Goal: Task Accomplishment & Management: Manage account settings

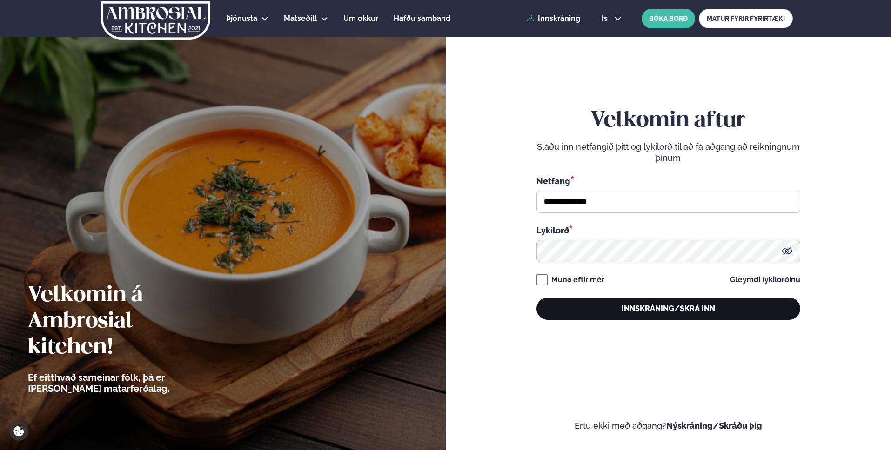
click at [609, 311] on button "Innskráning/Skrá inn" at bounding box center [668, 309] width 264 height 22
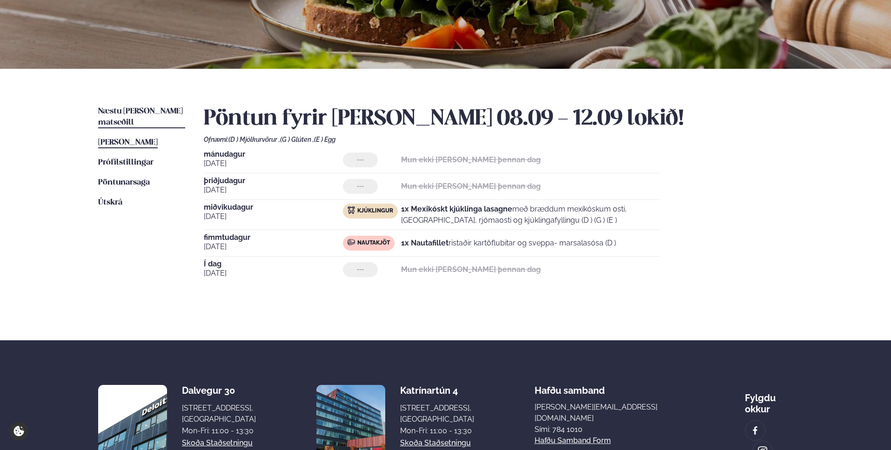
click at [124, 114] on span "Næstu [PERSON_NAME] matseðill" at bounding box center [140, 116] width 85 height 19
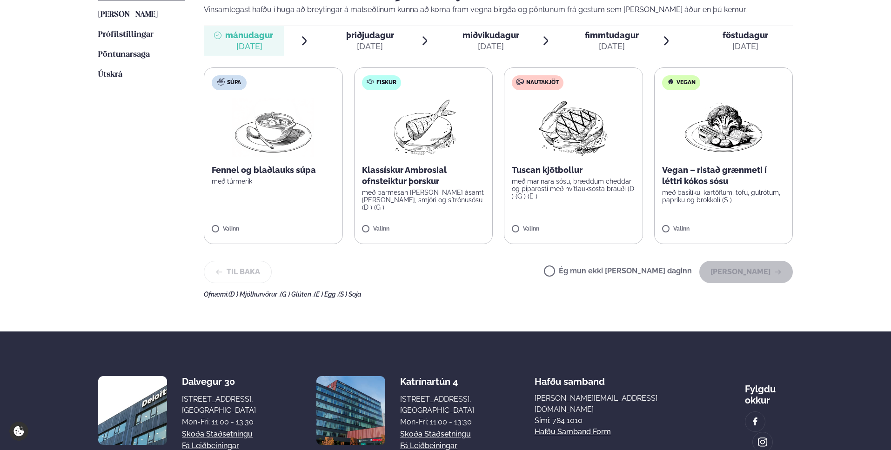
scroll to position [334, 0]
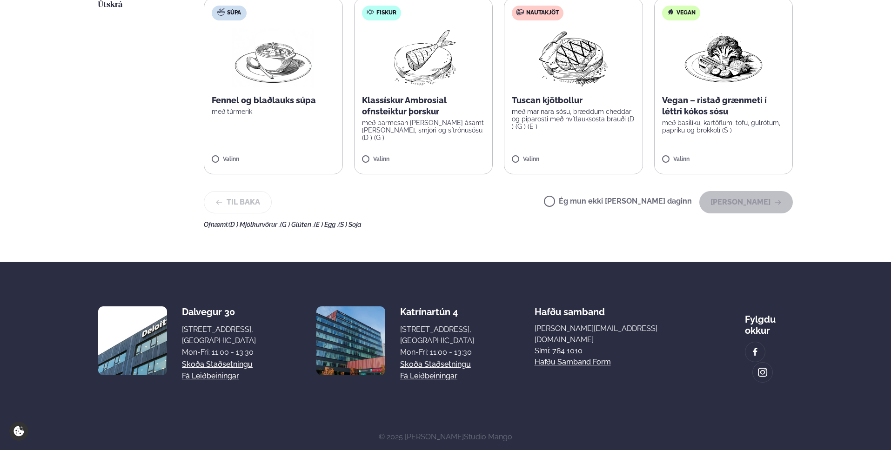
click at [581, 204] on label "Ég mun ekki [PERSON_NAME] daginn" at bounding box center [618, 203] width 148 height 10
click at [779, 205] on icon "button" at bounding box center [777, 202] width 7 height 7
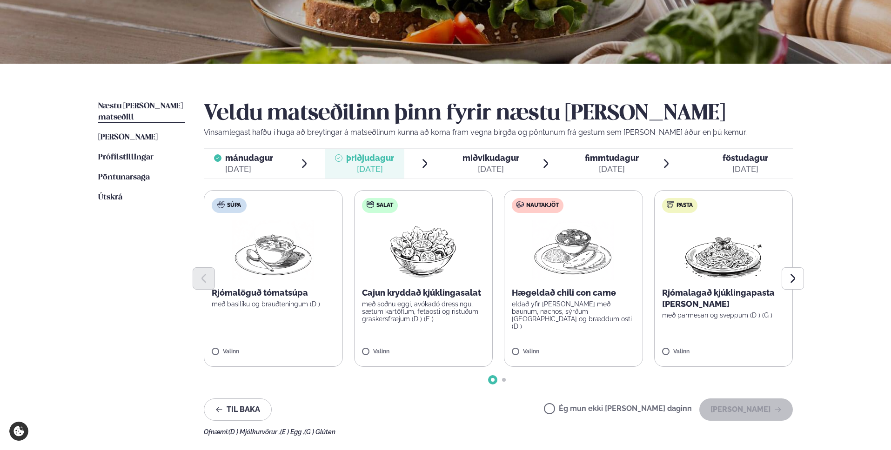
scroll to position [141, 0]
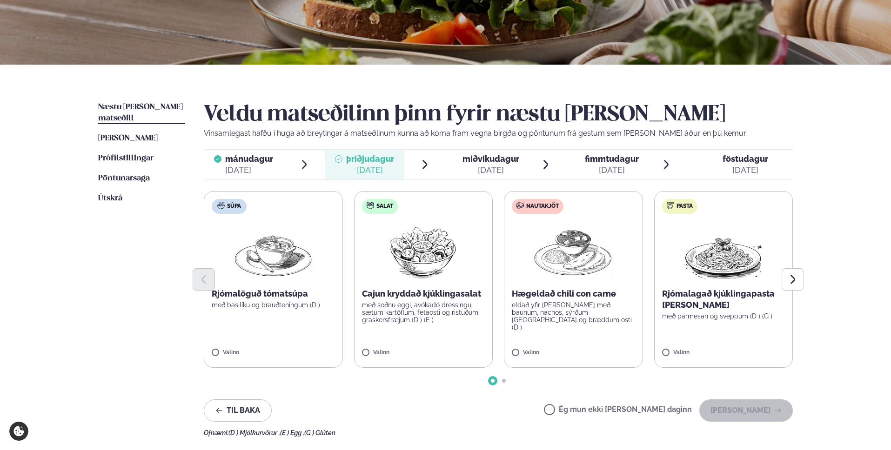
click at [611, 313] on p "eldað yfir [PERSON_NAME] með baunum, nachos, sýrðum [GEOGRAPHIC_DATA] og bræddu…" at bounding box center [573, 316] width 123 height 30
click at [797, 281] on icon "Next slide" at bounding box center [792, 279] width 11 height 11
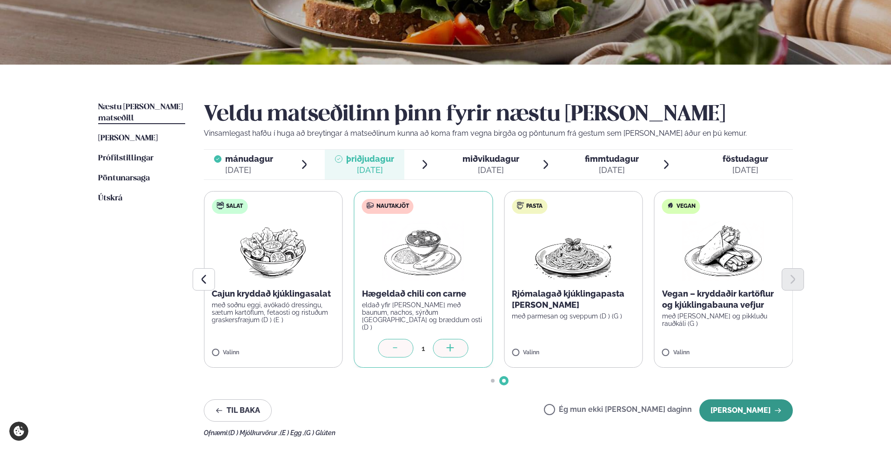
click at [727, 406] on button "[PERSON_NAME]" at bounding box center [746, 411] width 94 height 22
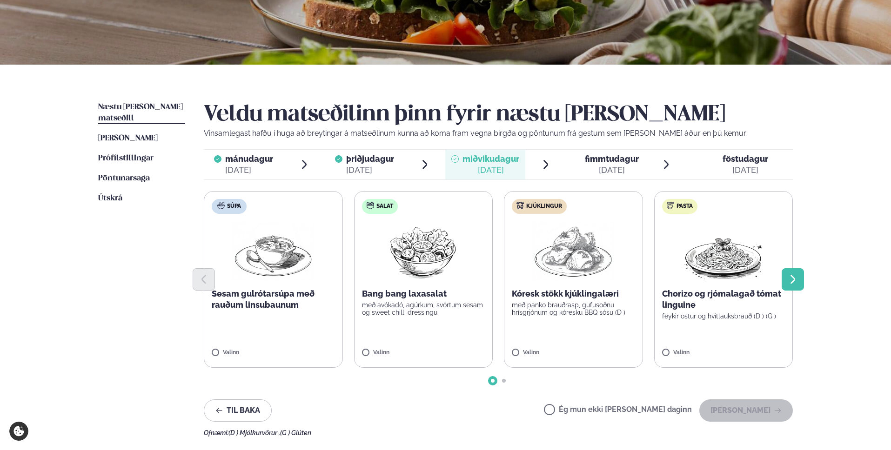
click at [786, 279] on button "Next slide" at bounding box center [793, 279] width 22 height 22
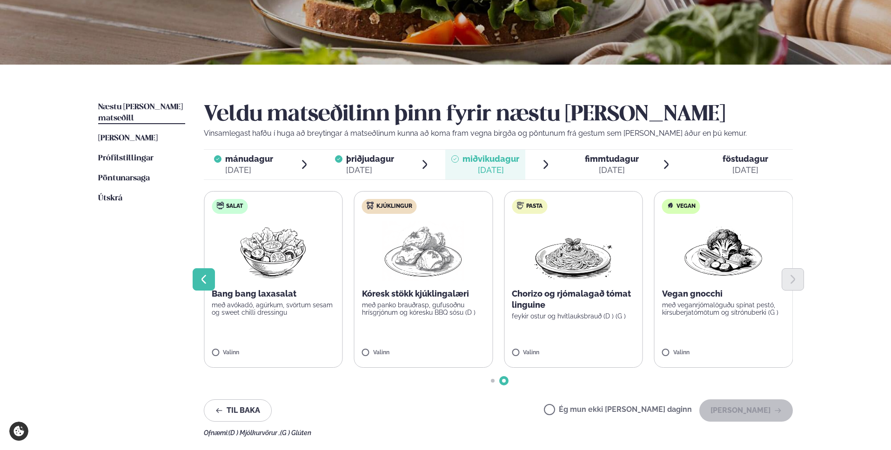
click at [207, 278] on icon "Previous slide" at bounding box center [203, 279] width 11 height 11
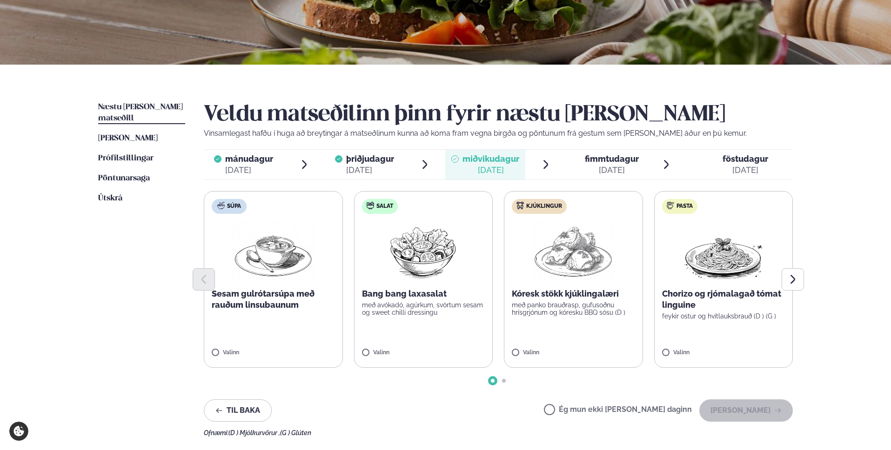
click at [695, 307] on p "Chorizo og rjómalagað tómat linguine" at bounding box center [723, 299] width 123 height 22
click at [682, 342] on label "Pasta Chorizo og rjómalagað tómat linguine feykir ostur og hvítlauksbrauð (D ) …" at bounding box center [720, 279] width 139 height 177
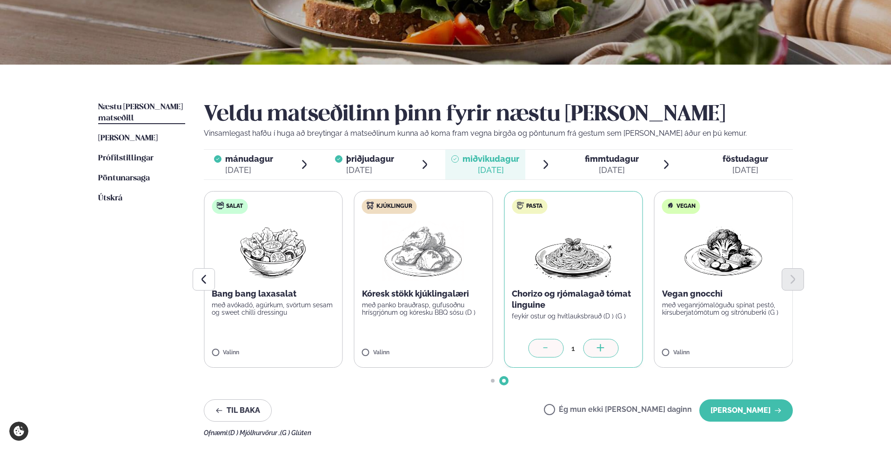
click at [609, 407] on label "Ég mun ekki [PERSON_NAME] daginn" at bounding box center [618, 411] width 148 height 10
click at [598, 408] on label "Ég mun ekki [PERSON_NAME] daginn" at bounding box center [618, 411] width 148 height 10
click at [759, 410] on button "[PERSON_NAME]" at bounding box center [746, 411] width 94 height 22
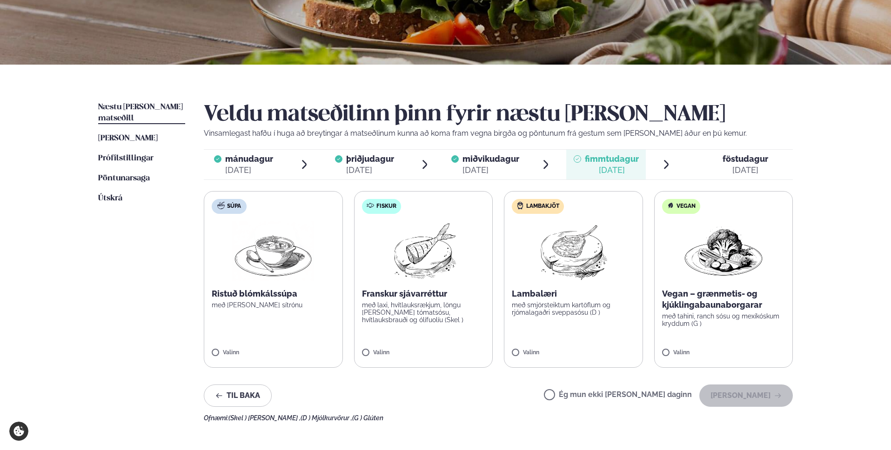
click at [432, 354] on div "Valinn" at bounding box center [423, 354] width 123 height 8
click at [741, 393] on button "[PERSON_NAME]" at bounding box center [746, 396] width 94 height 22
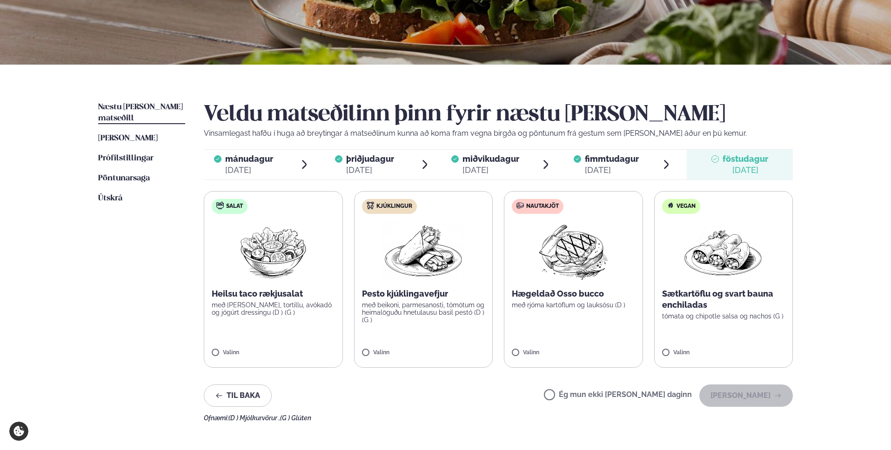
click at [628, 391] on label "Ég mun ekki [PERSON_NAME] daginn" at bounding box center [618, 396] width 148 height 10
click at [743, 394] on button "[PERSON_NAME]" at bounding box center [746, 396] width 94 height 22
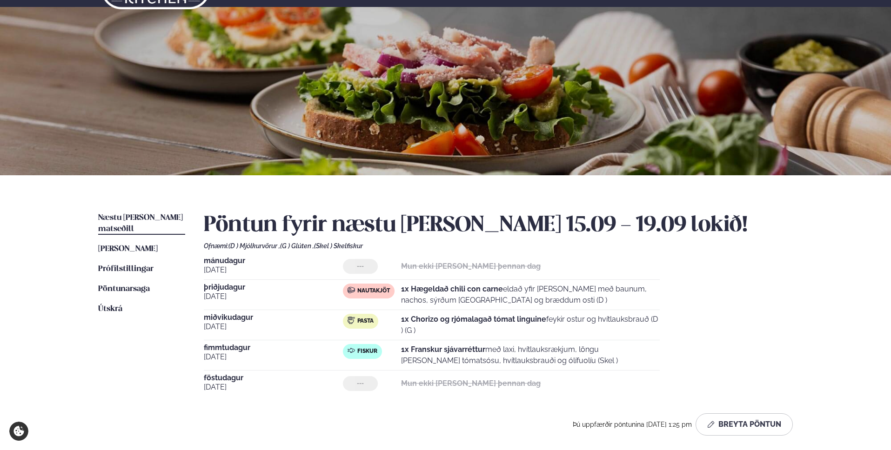
scroll to position [0, 0]
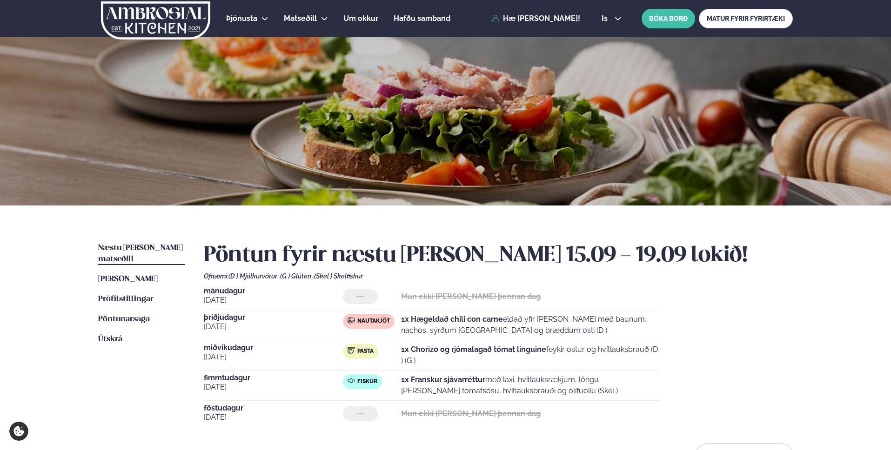
click at [156, 27] on img at bounding box center [155, 20] width 111 height 38
